Goal: Transaction & Acquisition: Purchase product/service

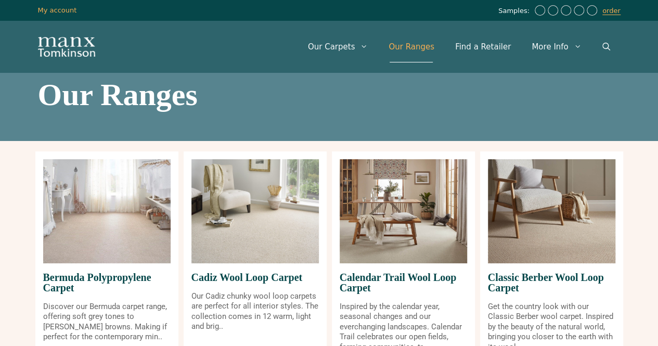
click at [603, 44] on icon "Open Search Bar" at bounding box center [606, 47] width 8 height 8
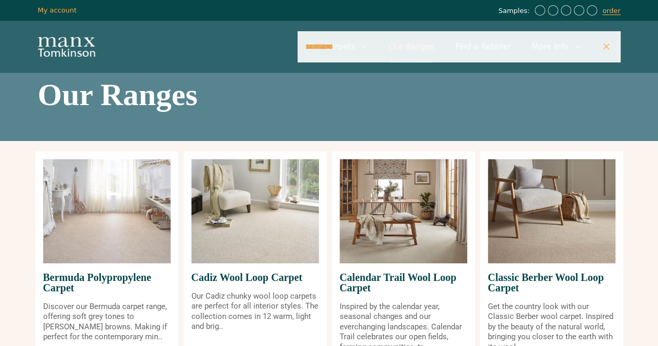
type input "**********"
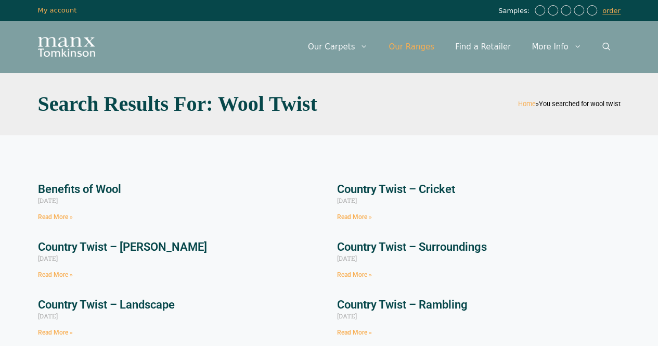
click at [431, 57] on link "Our Ranges" at bounding box center [411, 46] width 67 height 31
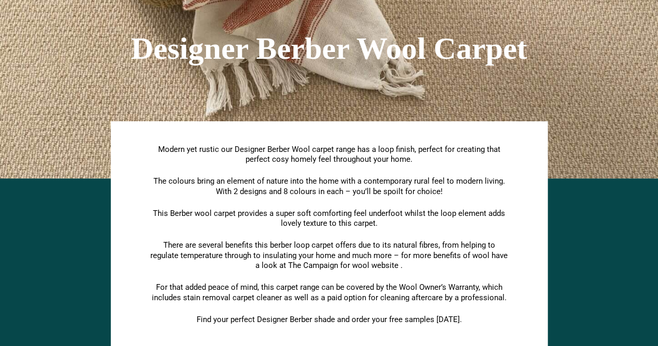
scroll to position [97, 0]
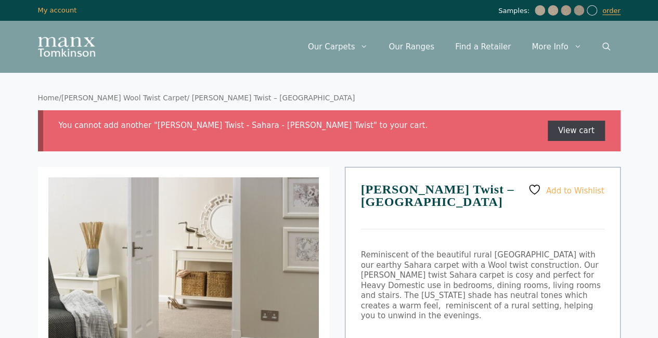
drag, startPoint x: 569, startPoint y: 133, endPoint x: 588, endPoint y: 135, distance: 18.9
click at [588, 135] on link "View cart" at bounding box center [576, 131] width 57 height 21
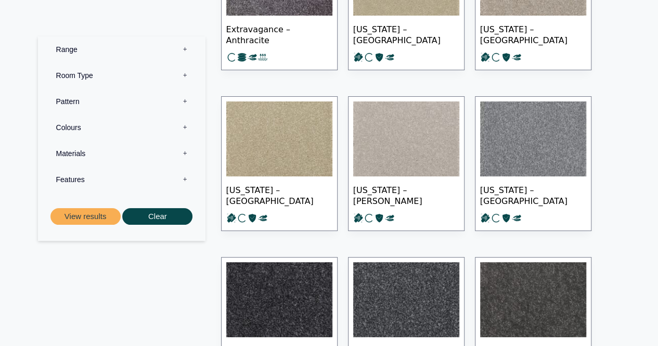
scroll to position [1942, 0]
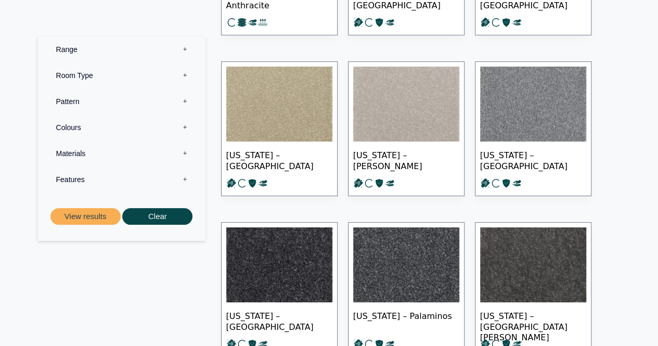
click at [185, 128] on label "Colours 0" at bounding box center [122, 127] width 152 height 26
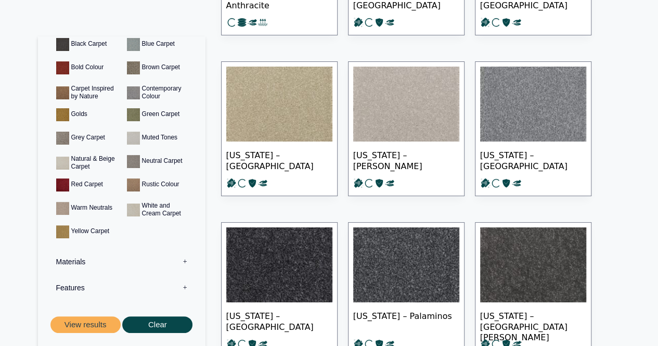
scroll to position [104, 0]
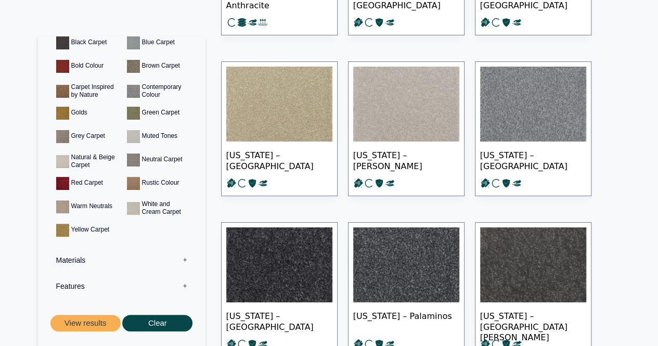
click at [177, 259] on label "Materials 0" at bounding box center [122, 260] width 152 height 26
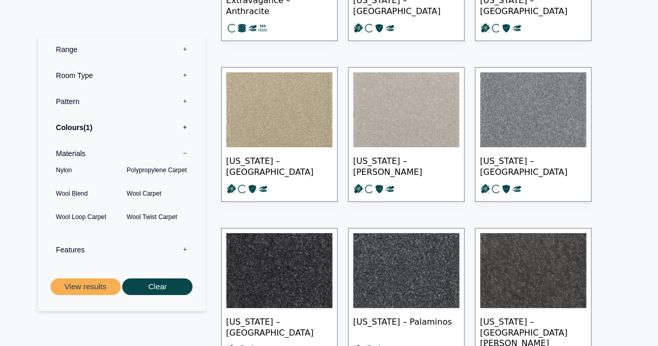
scroll to position [1936, 0]
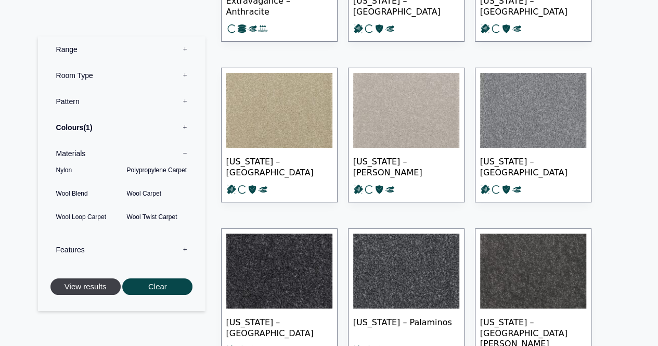
click at [97, 285] on button "View results" at bounding box center [85, 286] width 70 height 17
